Goal: Information Seeking & Learning: Find specific fact

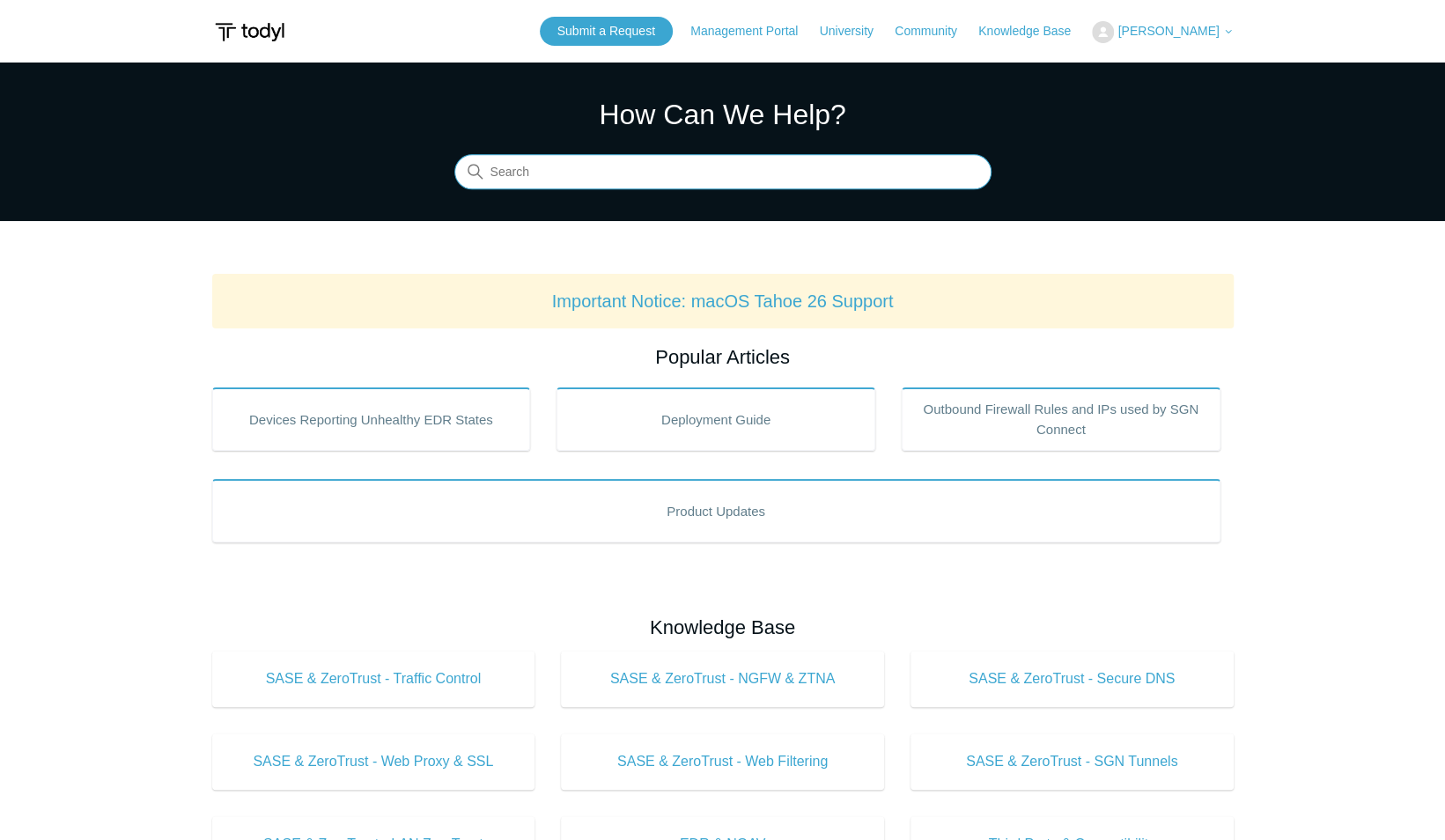
click at [520, 176] on input "Search" at bounding box center [722, 172] width 537 height 35
type input "ip addresses"
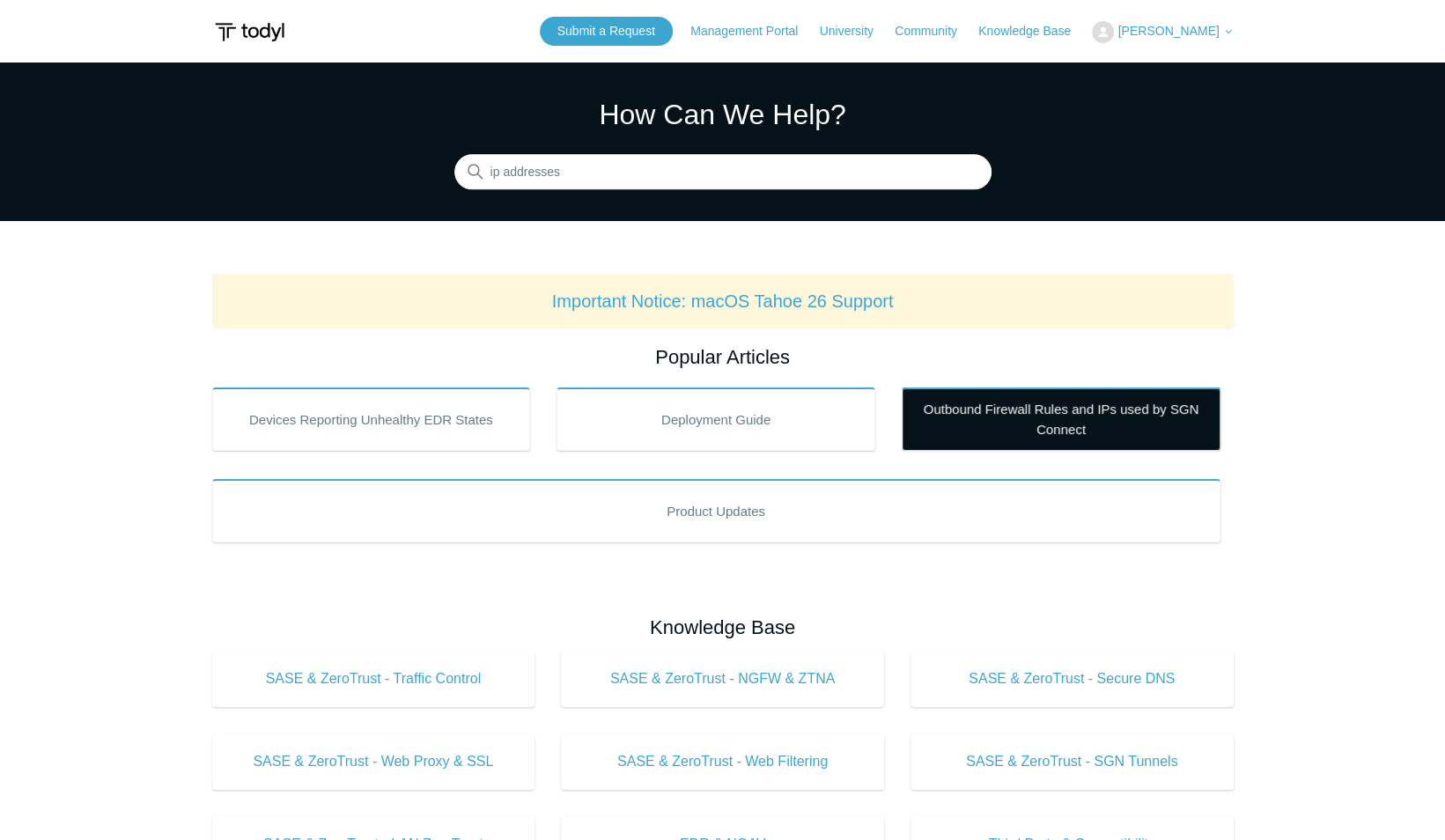
click at [948, 424] on link "Outbound Firewall Rules and IPs used by SGN Connect" at bounding box center [1061, 420] width 319 height 63
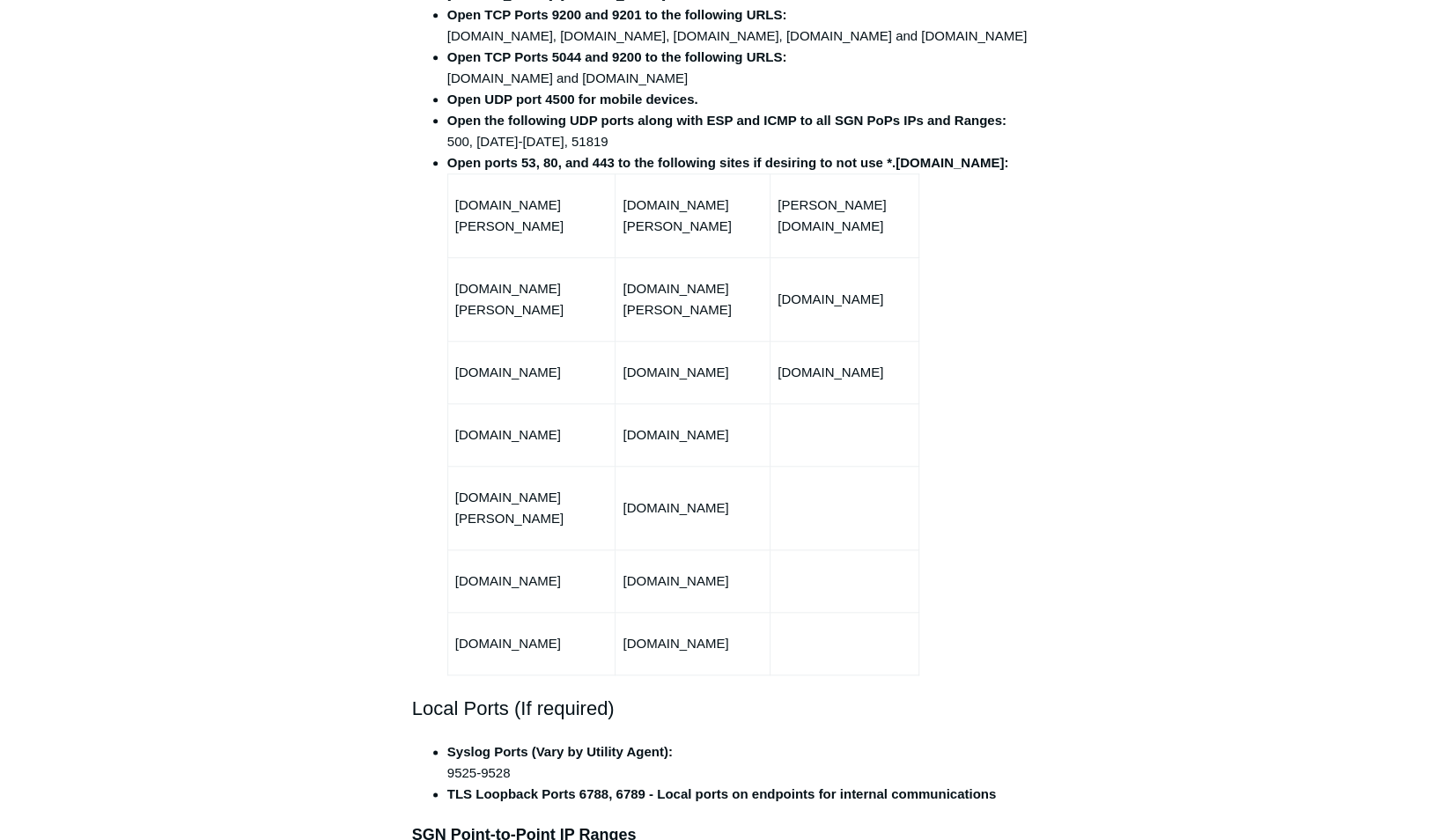
scroll to position [385, 0]
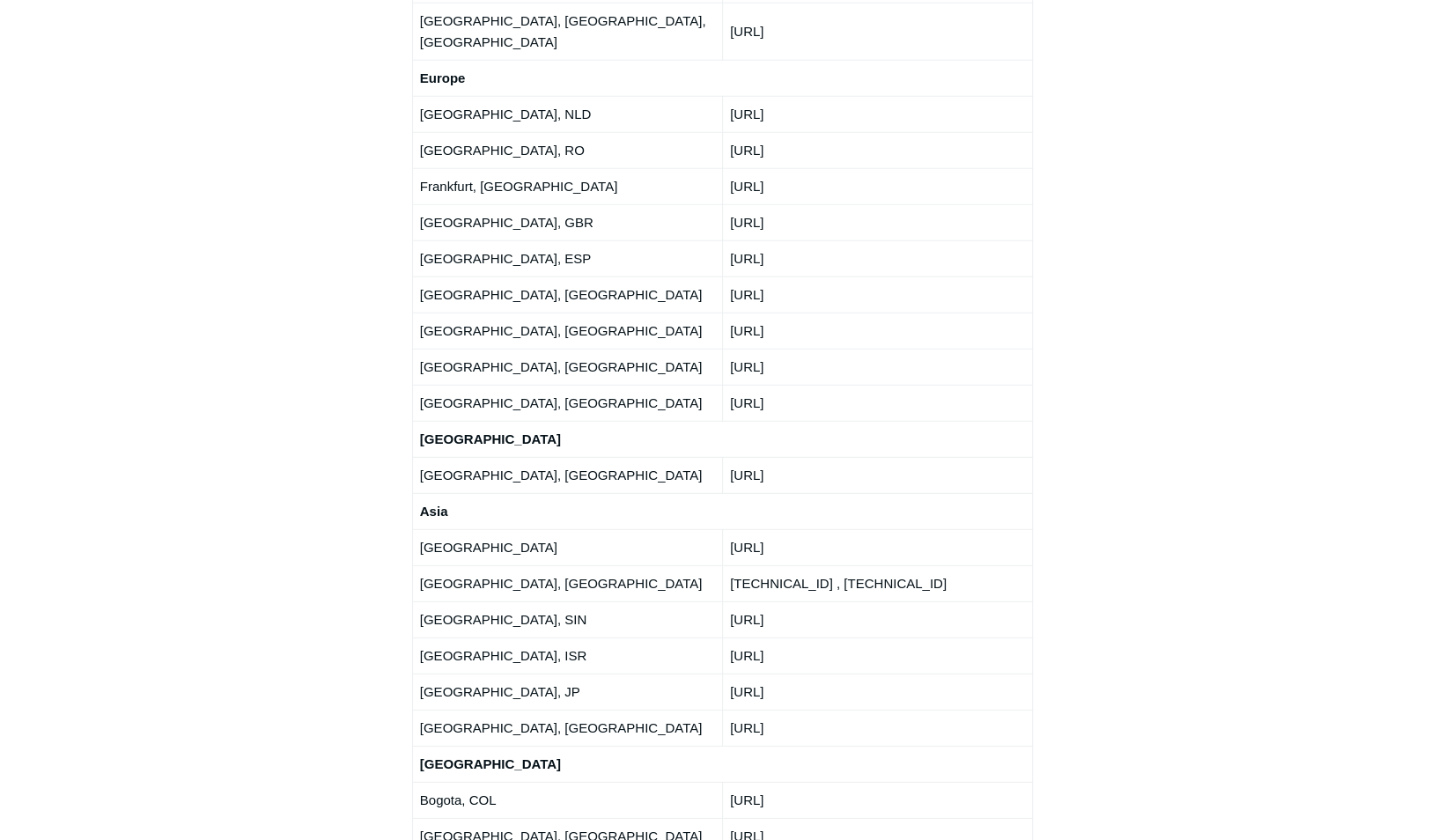
scroll to position [3018, 0]
